Goal: Task Accomplishment & Management: Use online tool/utility

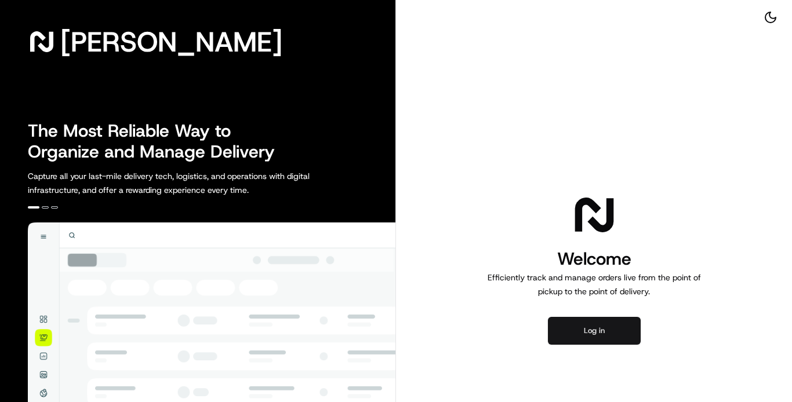
click at [594, 337] on button "Log in" at bounding box center [594, 331] width 93 height 28
click at [577, 329] on button "Log in" at bounding box center [594, 331] width 93 height 28
